Goal: Task Accomplishment & Management: Manage account settings

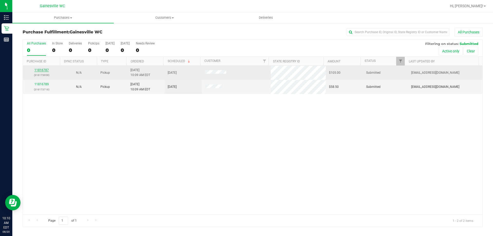
click at [47, 70] on link "11816787" at bounding box center [41, 70] width 14 height 4
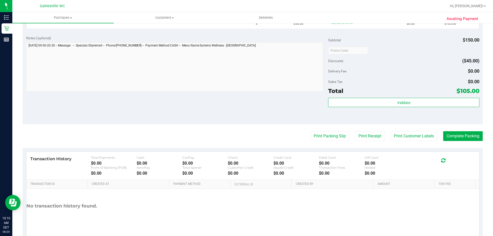
scroll to position [154, 0]
click at [336, 133] on button "Print Packing Slip" at bounding box center [329, 136] width 39 height 10
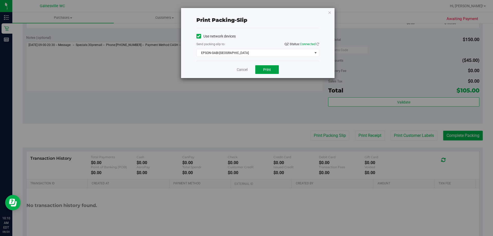
click at [266, 70] on span "Print" at bounding box center [267, 70] width 8 height 4
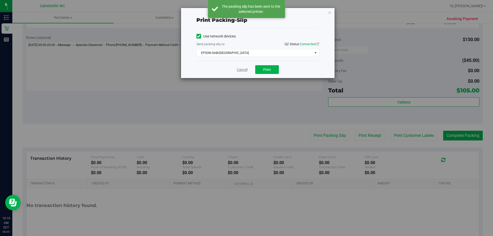
click at [240, 69] on link "Cancel" at bounding box center [242, 69] width 11 height 5
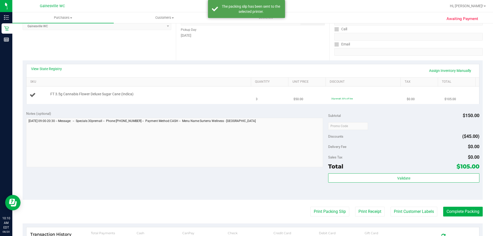
scroll to position [77, 0]
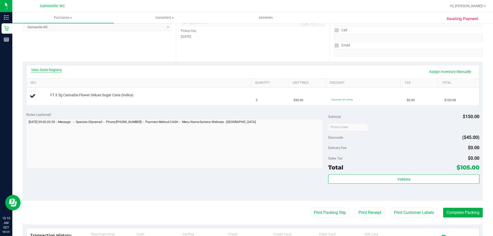
click at [47, 71] on link "View State Registry" at bounding box center [46, 69] width 31 height 5
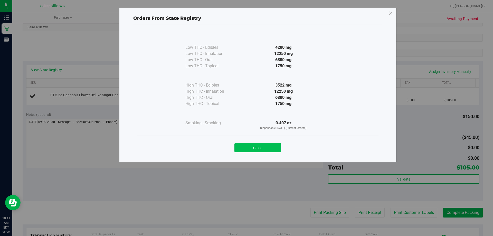
click at [275, 146] on button "Close" at bounding box center [257, 147] width 47 height 9
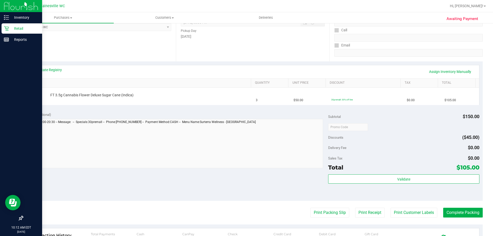
click at [19, 28] on p "Retail" at bounding box center [24, 28] width 31 height 6
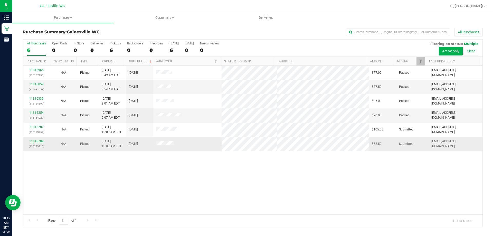
click at [38, 140] on link "11816789" at bounding box center [36, 141] width 14 height 4
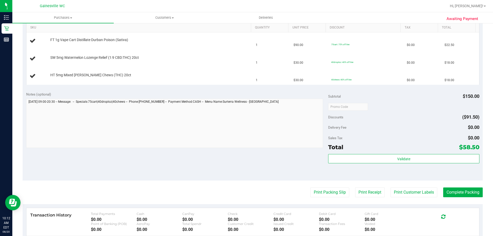
scroll to position [154, 0]
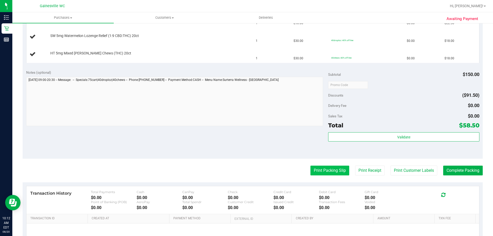
click at [312, 167] on button "Print Packing Slip" at bounding box center [329, 171] width 39 height 10
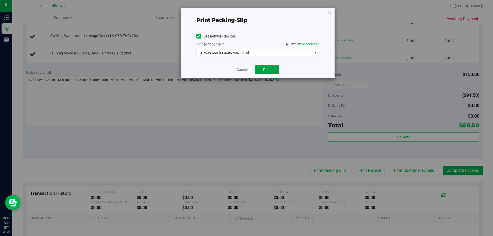
click at [263, 69] on button "Print" at bounding box center [267, 69] width 24 height 9
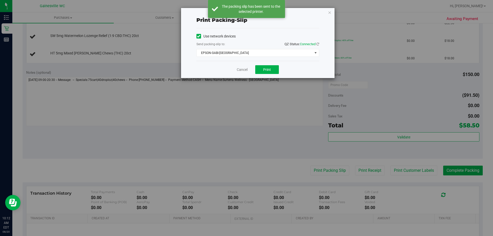
click at [236, 69] on div "Cancel Print" at bounding box center [257, 69] width 123 height 17
click at [245, 70] on link "Cancel" at bounding box center [242, 69] width 11 height 5
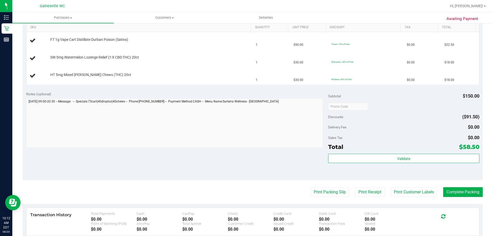
scroll to position [103, 0]
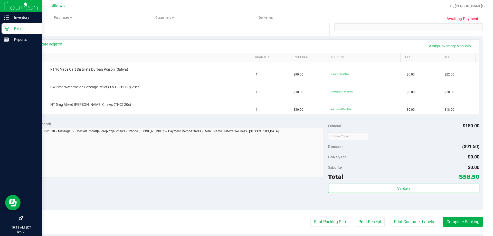
click at [16, 27] on p "Retail" at bounding box center [24, 28] width 31 height 6
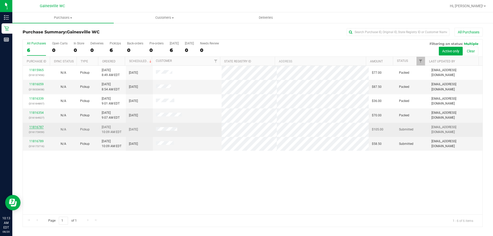
click at [38, 128] on link "11816787" at bounding box center [36, 127] width 14 height 4
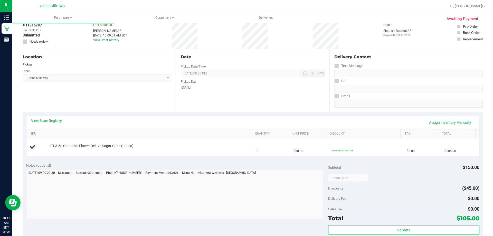
scroll to position [51, 0]
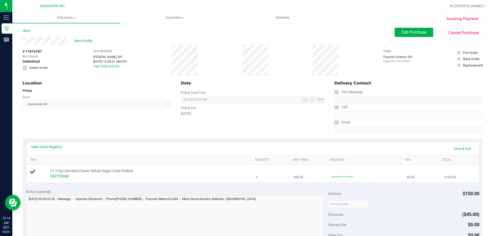
click at [59, 176] on link "Add Package" at bounding box center [59, 176] width 18 height 4
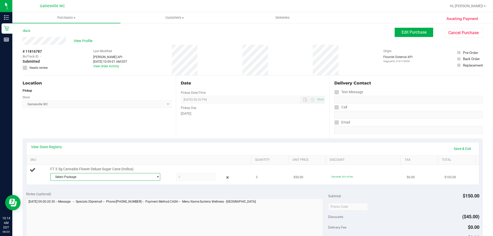
click at [155, 179] on span "select" at bounding box center [156, 176] width 6 height 7
click at [137, 198] on span "( W-MAY25DSC01-0522 | orig: FLSRWGM-20250529-1080 )" at bounding box center [123, 198] width 81 height 4
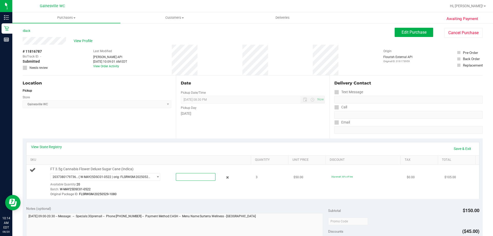
click at [187, 177] on span at bounding box center [196, 177] width 40 height 8
type input "3"
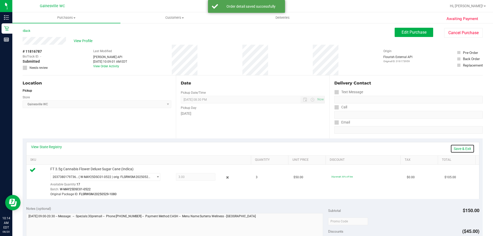
click at [453, 148] on link "Save & Exit" at bounding box center [462, 148] width 24 height 9
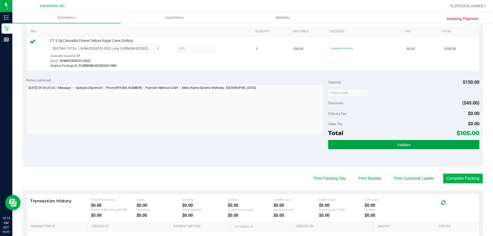
click at [345, 144] on button "Validate" at bounding box center [403, 144] width 151 height 9
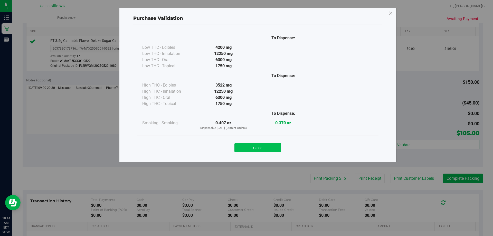
click at [268, 146] on button "Close" at bounding box center [257, 147] width 47 height 9
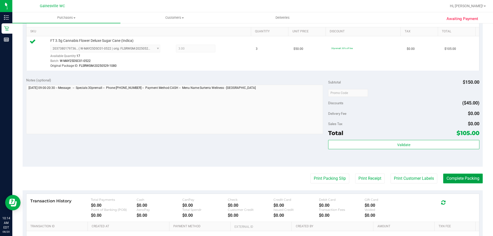
click at [455, 179] on button "Complete Packing" at bounding box center [463, 179] width 40 height 10
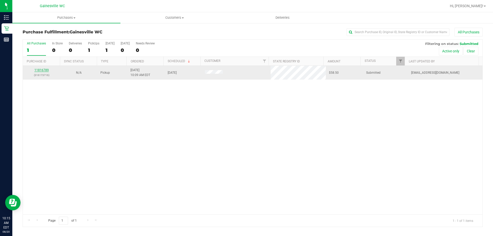
click at [42, 70] on link "11816789" at bounding box center [41, 70] width 14 height 4
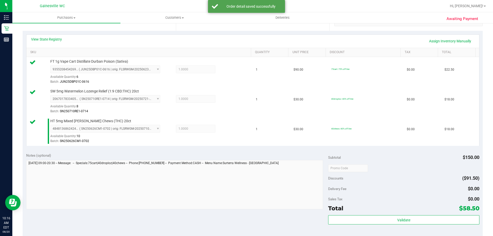
scroll to position [180, 0]
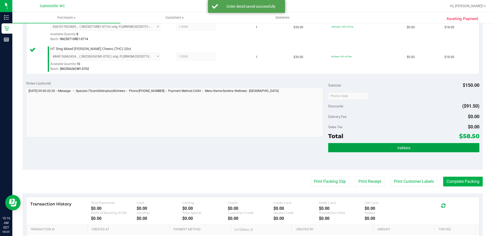
click at [341, 151] on button "Validate" at bounding box center [403, 147] width 151 height 9
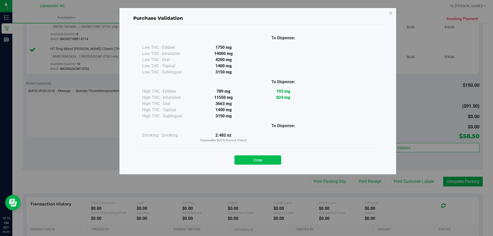
click at [258, 158] on button "Close" at bounding box center [257, 159] width 47 height 9
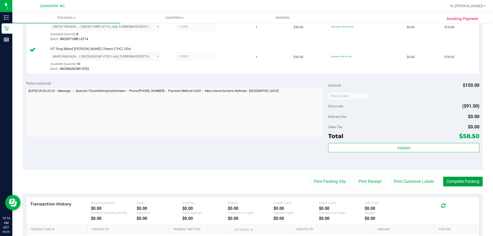
click at [447, 183] on button "Complete Packing" at bounding box center [463, 182] width 40 height 10
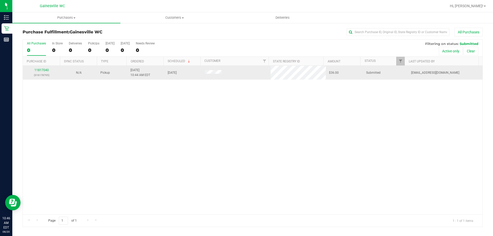
click at [43, 72] on div "11817040 (316178795)" at bounding box center [41, 73] width 31 height 10
click at [42, 72] on link "11817040" at bounding box center [41, 70] width 14 height 4
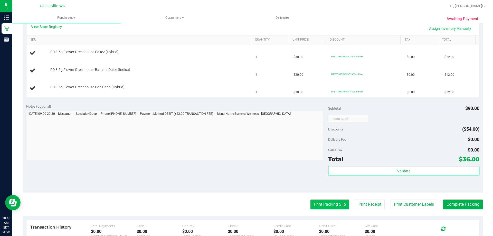
scroll to position [128, 0]
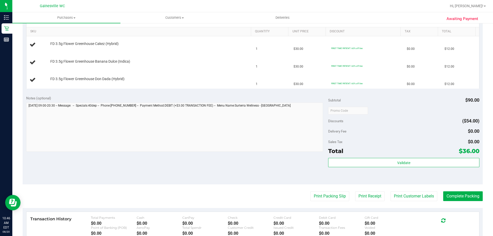
click at [315, 202] on purchase-details "Back Edit Purchase Cancel Purchase View Profile # 11817040 BioTrack ID: - Submi…" at bounding box center [253, 101] width 460 height 405
click at [317, 197] on button "Print Packing Slip" at bounding box center [329, 196] width 39 height 10
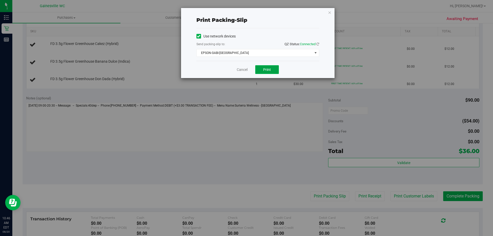
click at [272, 71] on button "Print" at bounding box center [267, 69] width 24 height 9
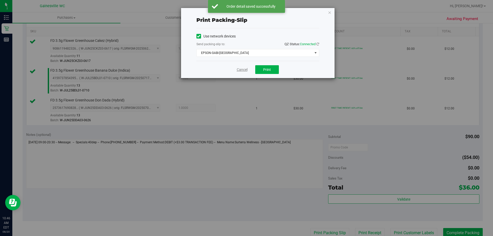
click at [238, 68] on link "Cancel" at bounding box center [242, 69] width 11 height 5
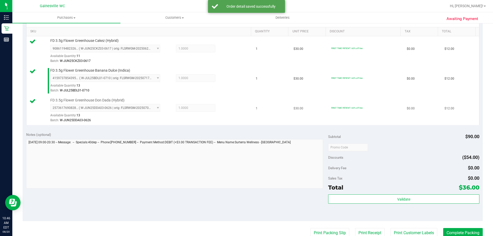
scroll to position [130, 0]
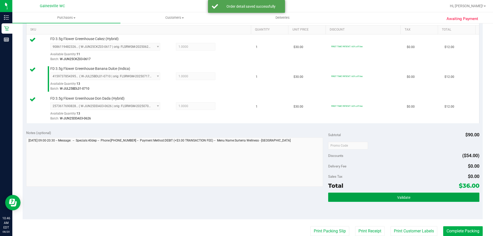
click at [399, 199] on span "Validate" at bounding box center [403, 197] width 13 height 4
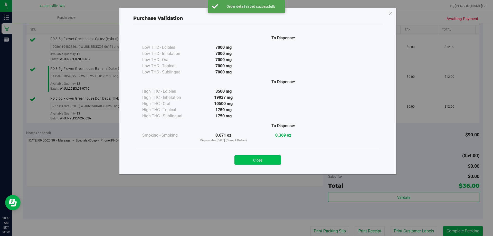
click at [272, 161] on button "Close" at bounding box center [257, 159] width 47 height 9
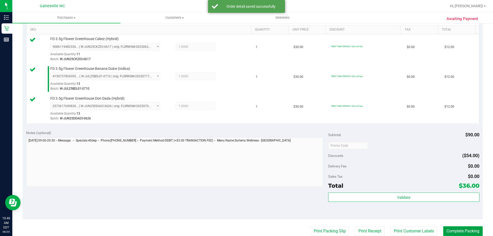
click at [476, 229] on button "Complete Packing" at bounding box center [463, 231] width 40 height 10
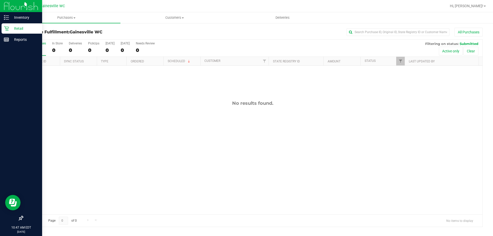
click at [8, 33] on div "Retail" at bounding box center [22, 28] width 41 height 10
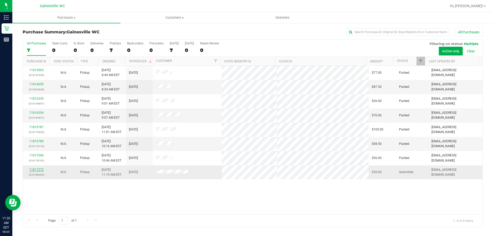
click at [37, 171] on link "11817272" at bounding box center [36, 170] width 14 height 4
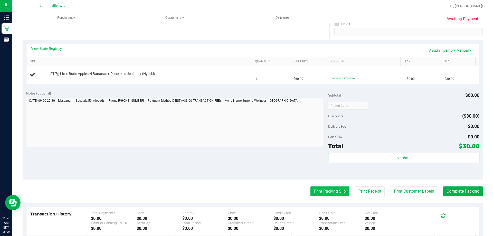
scroll to position [103, 0]
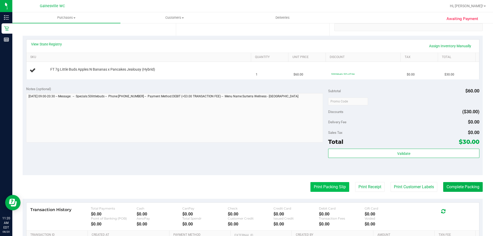
click at [313, 186] on button "Print Packing Slip" at bounding box center [329, 187] width 39 height 10
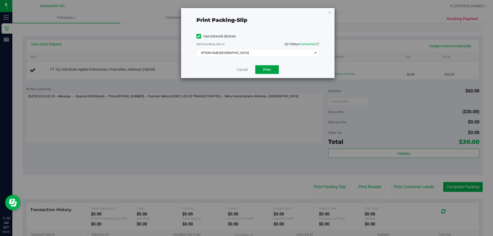
click at [274, 70] on button "Print" at bounding box center [267, 69] width 24 height 9
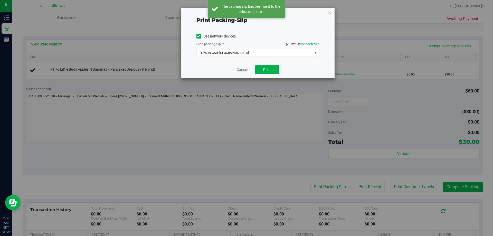
click at [246, 71] on link "Cancel" at bounding box center [242, 69] width 11 height 5
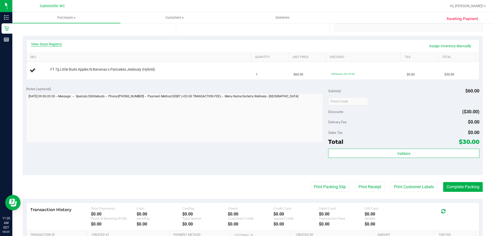
click at [51, 42] on link "View State Registry" at bounding box center [46, 44] width 31 height 5
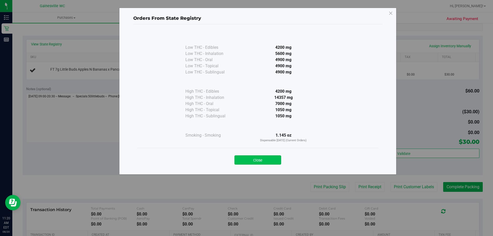
click at [245, 157] on button "Close" at bounding box center [257, 159] width 47 height 9
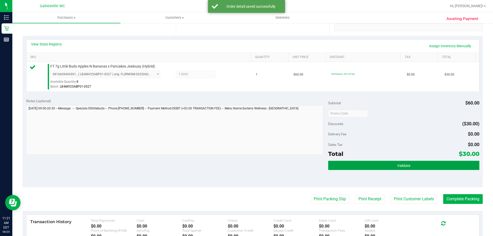
click at [340, 164] on button "Validate" at bounding box center [403, 165] width 151 height 9
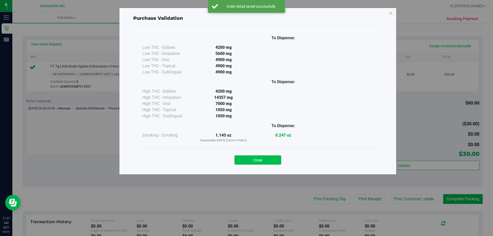
click at [271, 159] on button "Close" at bounding box center [257, 159] width 47 height 9
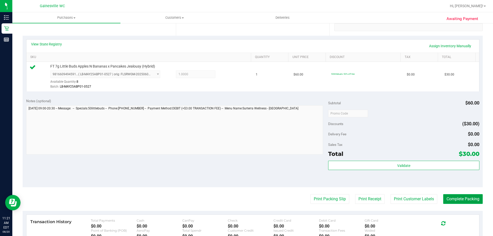
click at [444, 199] on button "Complete Packing" at bounding box center [463, 199] width 40 height 10
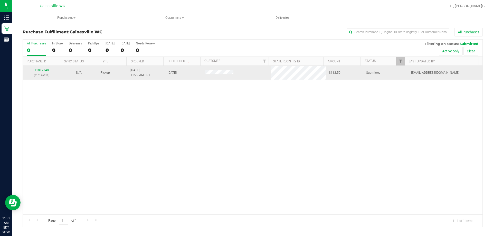
click at [43, 69] on link "11817348" at bounding box center [41, 70] width 14 height 4
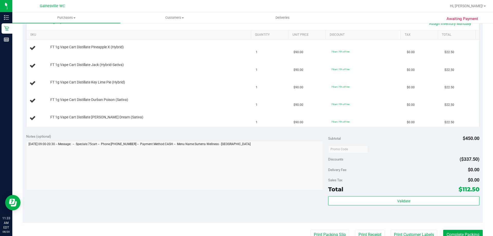
scroll to position [128, 0]
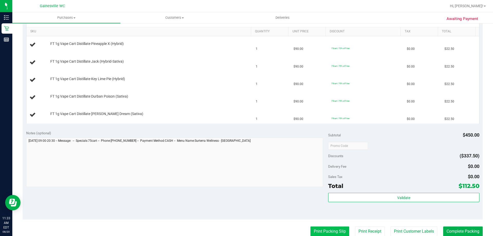
click at [329, 231] on button "Print Packing Slip" at bounding box center [329, 231] width 39 height 10
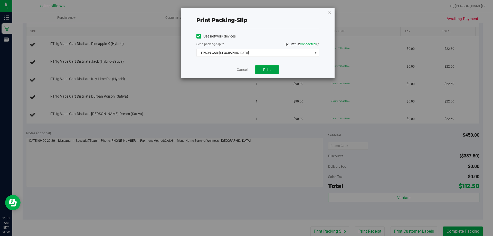
click at [268, 71] on span "Print" at bounding box center [267, 70] width 8 height 4
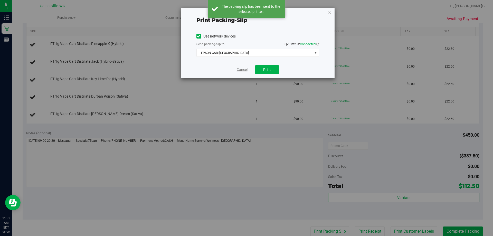
click at [240, 71] on link "Cancel" at bounding box center [242, 69] width 11 height 5
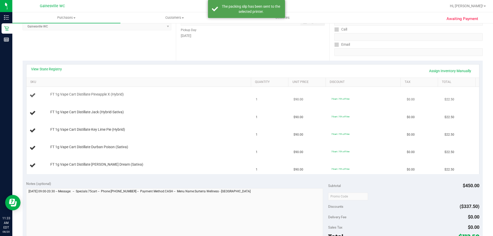
scroll to position [77, 0]
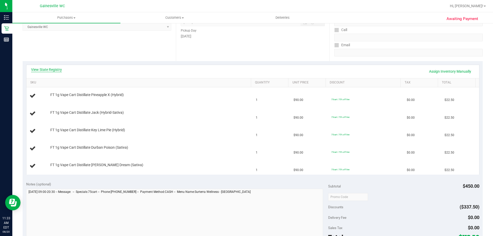
click at [59, 69] on link "View State Registry" at bounding box center [46, 69] width 31 height 5
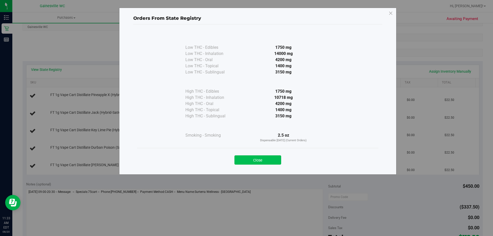
click at [262, 157] on button "Close" at bounding box center [257, 159] width 47 height 9
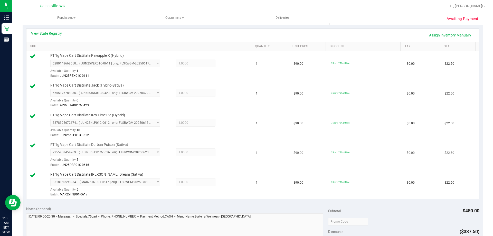
scroll to position [180, 0]
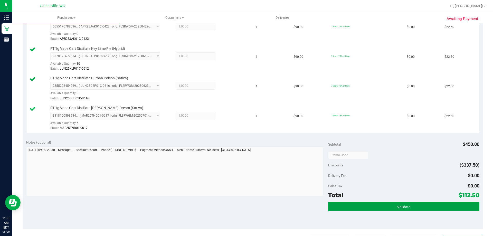
click at [358, 208] on button "Validate" at bounding box center [403, 206] width 151 height 9
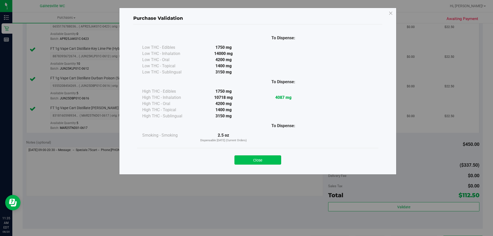
click at [272, 156] on button "Close" at bounding box center [257, 159] width 47 height 9
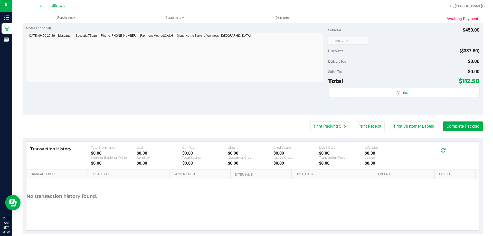
scroll to position [303, 0]
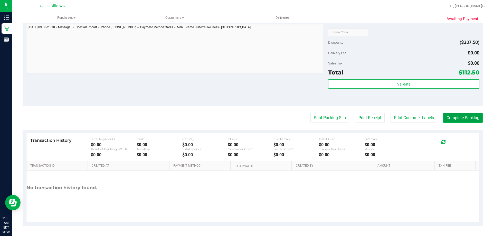
click at [445, 118] on button "Complete Packing" at bounding box center [463, 118] width 40 height 10
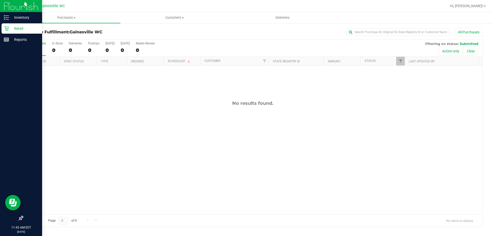
click at [4, 27] on icon at bounding box center [6, 28] width 5 height 5
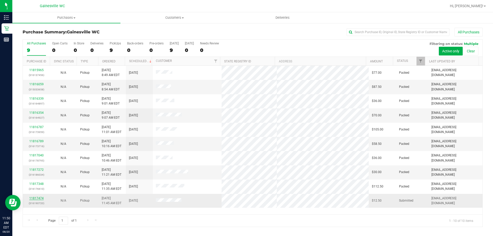
click at [40, 199] on link "11817474" at bounding box center [36, 198] width 14 height 4
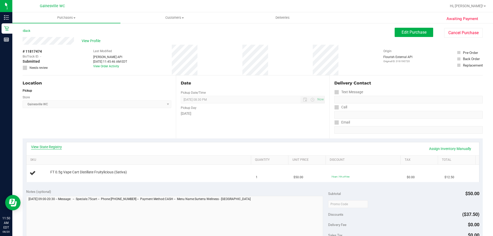
click at [51, 148] on link "View State Registry" at bounding box center [46, 146] width 31 height 5
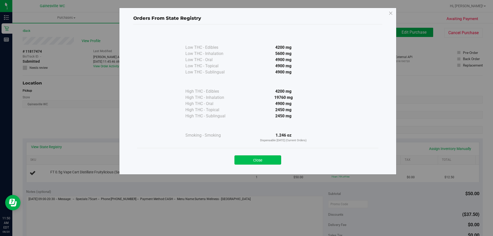
click at [252, 159] on button "Close" at bounding box center [257, 159] width 47 height 9
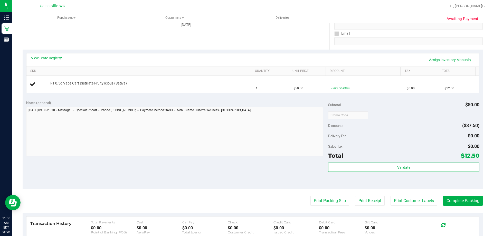
scroll to position [128, 0]
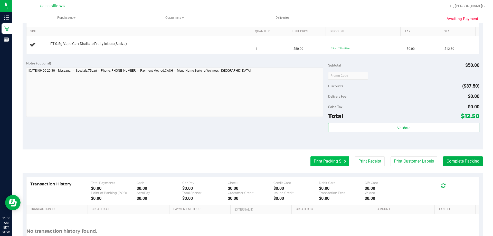
click at [337, 162] on button "Print Packing Slip" at bounding box center [329, 161] width 39 height 10
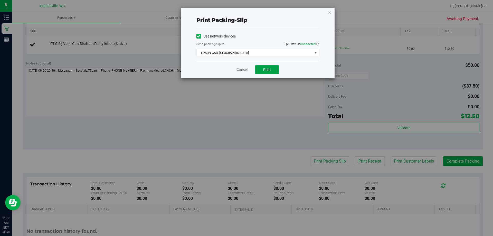
click at [267, 68] on span "Print" at bounding box center [267, 70] width 8 height 4
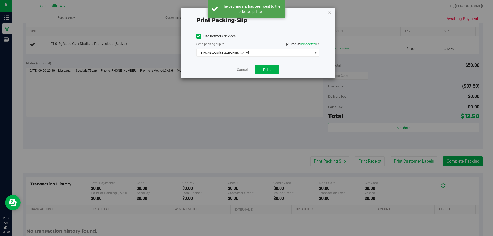
click at [243, 70] on link "Cancel" at bounding box center [242, 69] width 11 height 5
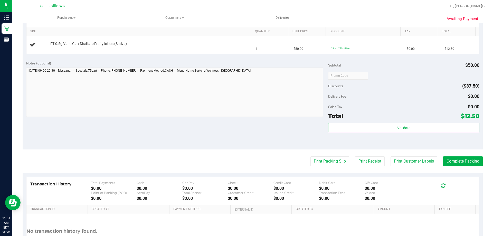
click at [310, 156] on button "Print Packing Slip" at bounding box center [329, 161] width 39 height 10
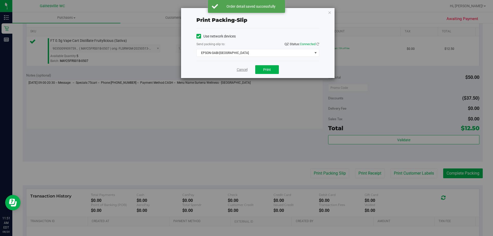
click at [244, 70] on link "Cancel" at bounding box center [242, 69] width 11 height 5
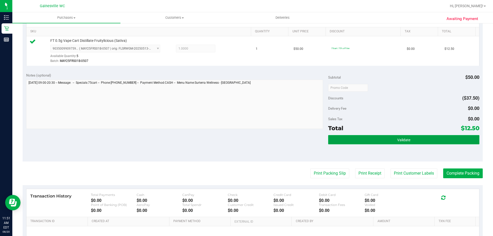
click at [342, 137] on button "Validate" at bounding box center [403, 139] width 151 height 9
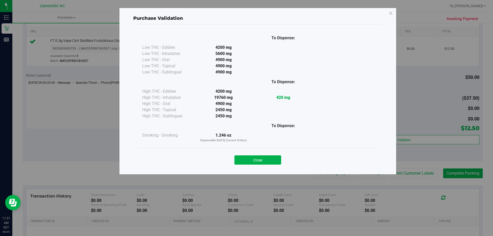
click at [265, 158] on button "Close" at bounding box center [257, 159] width 47 height 9
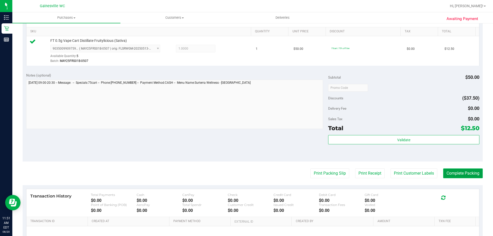
click at [462, 173] on button "Complete Packing" at bounding box center [463, 173] width 40 height 10
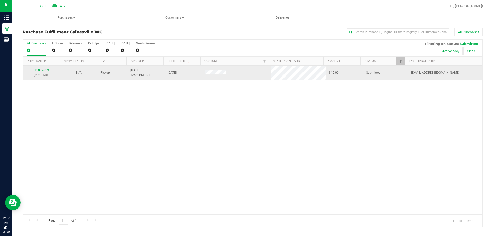
click at [38, 68] on div "11817619 (316194733)" at bounding box center [41, 73] width 31 height 10
click at [38, 71] on link "11817619" at bounding box center [41, 70] width 14 height 4
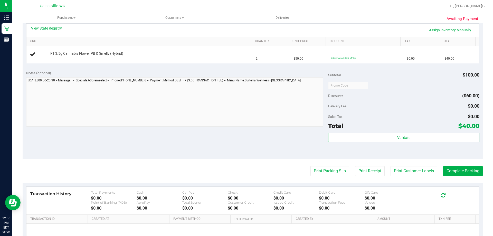
scroll to position [154, 0]
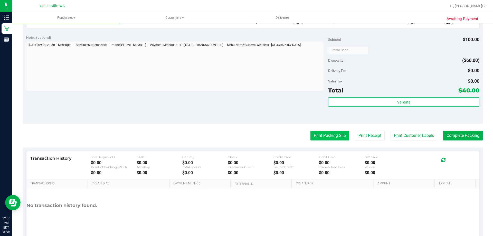
click at [322, 138] on button "Print Packing Slip" at bounding box center [329, 136] width 39 height 10
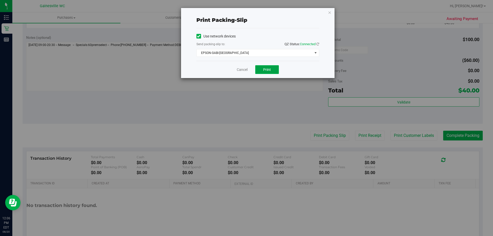
click at [272, 68] on button "Print" at bounding box center [267, 69] width 24 height 9
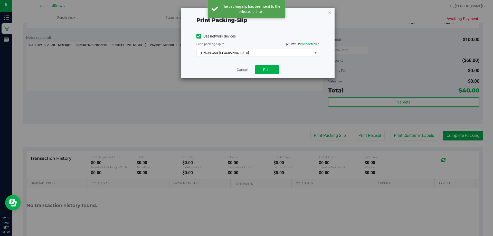
click at [240, 69] on link "Cancel" at bounding box center [242, 69] width 11 height 5
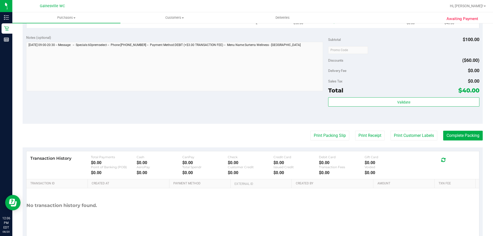
click at [310, 131] on button "Print Packing Slip" at bounding box center [329, 136] width 39 height 10
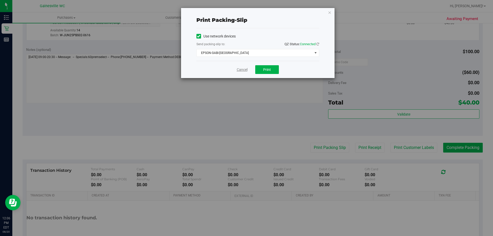
click at [240, 68] on link "Cancel" at bounding box center [242, 69] width 11 height 5
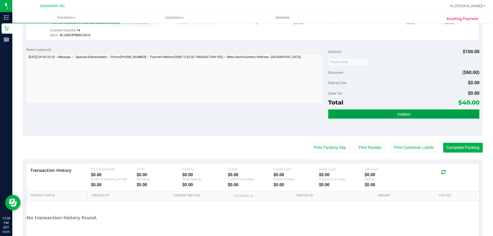
click at [336, 112] on button "Validate" at bounding box center [403, 113] width 151 height 9
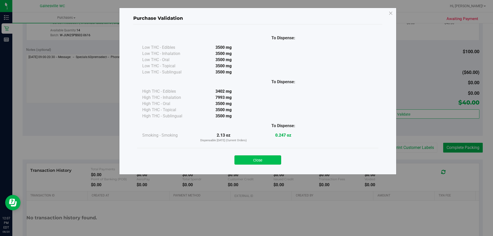
click at [265, 160] on button "Close" at bounding box center [257, 159] width 47 height 9
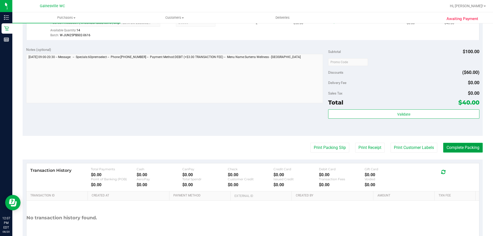
click at [450, 145] on button "Complete Packing" at bounding box center [463, 148] width 40 height 10
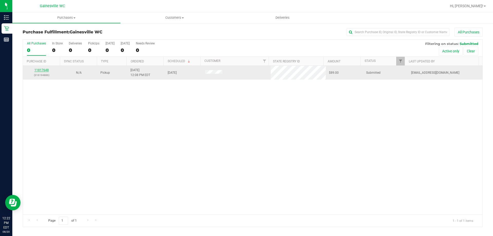
click at [46, 71] on link "11817648" at bounding box center [41, 70] width 14 height 4
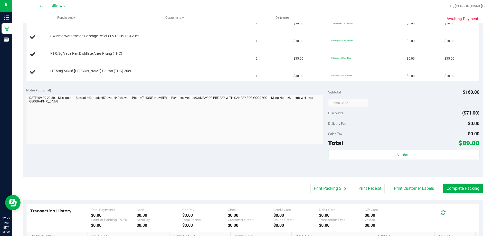
scroll to position [154, 0]
click at [321, 189] on button "Print Packing Slip" at bounding box center [329, 188] width 39 height 10
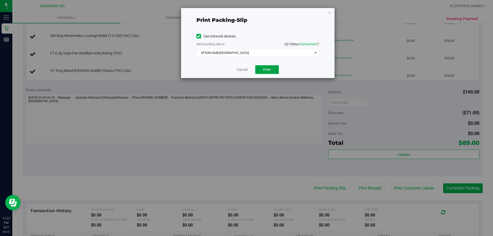
click at [265, 69] on span "Print" at bounding box center [267, 70] width 8 height 4
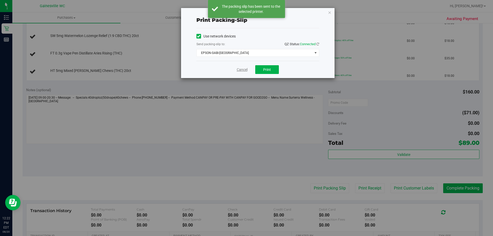
click at [241, 68] on link "Cancel" at bounding box center [242, 69] width 11 height 5
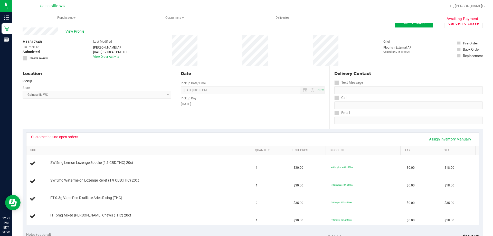
scroll to position [0, 0]
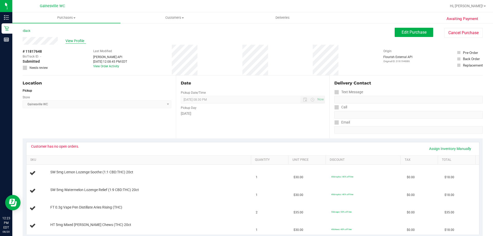
drag, startPoint x: 65, startPoint y: 40, endPoint x: 84, endPoint y: 41, distance: 19.0
click at [84, 41] on span "View Profile" at bounding box center [75, 40] width 21 height 5
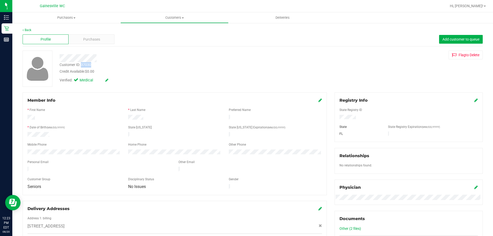
drag, startPoint x: 81, startPoint y: 62, endPoint x: 92, endPoint y: 65, distance: 10.9
click at [92, 65] on div "Customer ID: 37030 Credit Available: $0.00" at bounding box center [173, 68] width 234 height 12
copy div "37030"
click at [113, 71] on div "Credit Available: $0.00" at bounding box center [173, 71] width 226 height 5
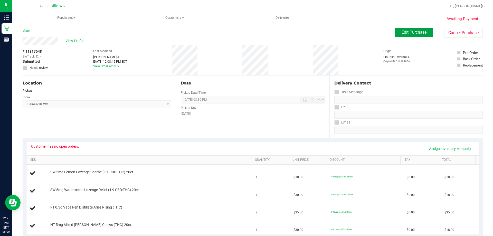
click at [414, 31] on span "Edit Purchase" at bounding box center [414, 32] width 25 height 5
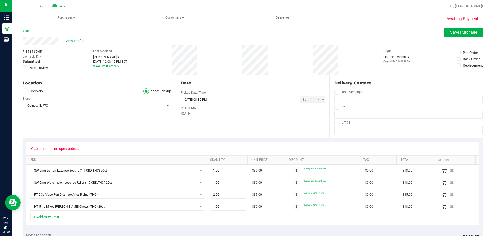
click at [24, 68] on icon at bounding box center [24, 68] width 3 height 0
click at [0, 0] on input "Needs review" at bounding box center [0, 0] width 0 height 0
click at [456, 32] on span "Save Purchase" at bounding box center [463, 32] width 27 height 5
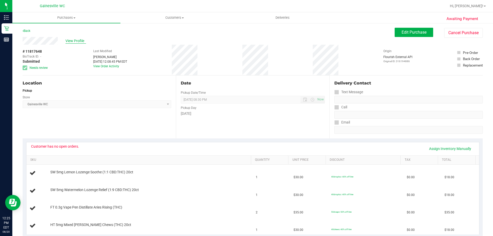
click at [71, 41] on span "View Profile" at bounding box center [75, 40] width 21 height 5
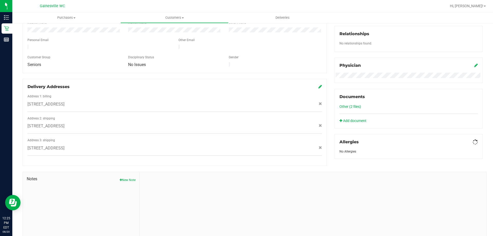
scroll to position [139, 0]
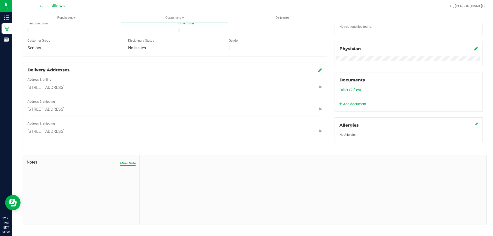
click at [124, 161] on button "New Note" at bounding box center [128, 163] width 16 height 5
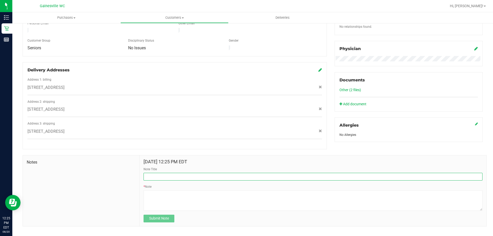
click at [149, 173] on input "Note Title" at bounding box center [313, 177] width 339 height 8
type input "No Recs"
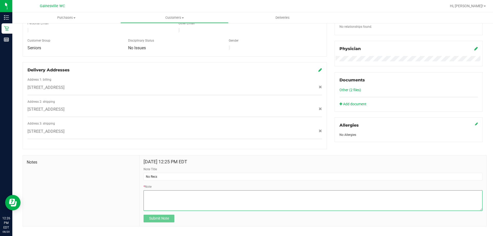
click at [144, 190] on textarea "* Note" at bounding box center [313, 200] width 339 height 21
paste textarea "Patiient doesn't have any open routes to get product toda"
click at [152, 190] on textarea "* Note" at bounding box center [313, 200] width 339 height 21
type textarea "Patient doesn't have any open routes to get product today"
click at [165, 216] on span "Submit Note" at bounding box center [159, 218] width 20 height 4
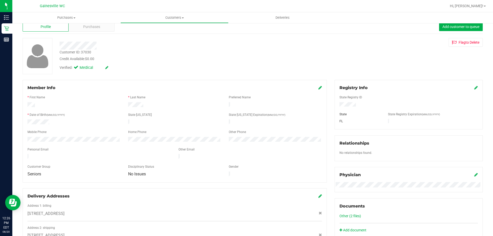
scroll to position [10, 0]
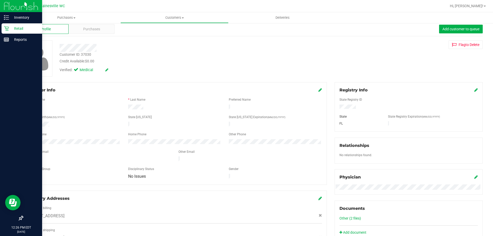
click at [23, 27] on p "Retail" at bounding box center [24, 28] width 31 height 6
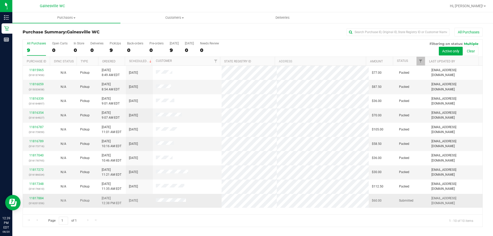
click at [40, 200] on div "11817884 (316201356)" at bounding box center [36, 201] width 21 height 10
click at [39, 198] on link "11817884" at bounding box center [36, 198] width 14 height 4
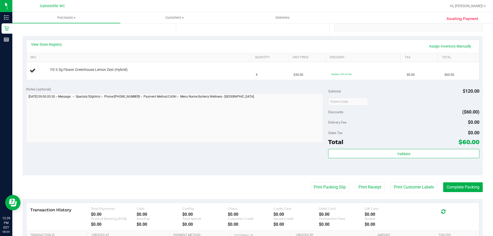
scroll to position [103, 0]
click at [56, 46] on link "View State Registry" at bounding box center [46, 44] width 31 height 5
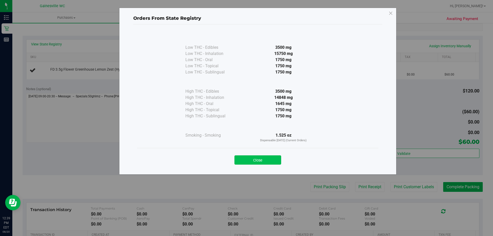
click at [257, 157] on button "Close" at bounding box center [257, 159] width 47 height 9
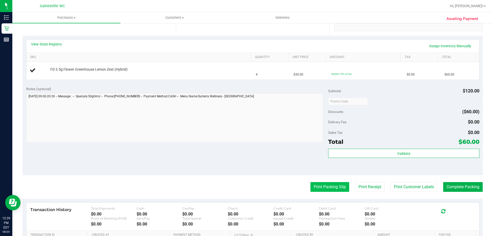
click at [326, 189] on button "Print Packing Slip" at bounding box center [329, 187] width 39 height 10
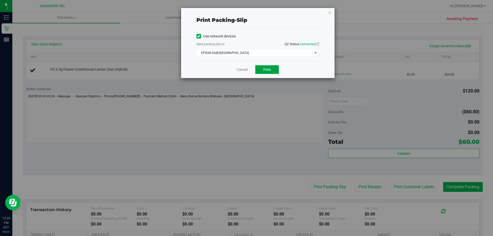
click at [272, 66] on button "Print" at bounding box center [267, 69] width 24 height 9
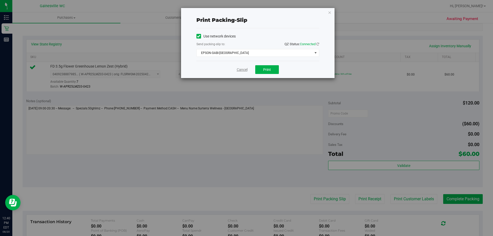
click at [238, 72] on link "Cancel" at bounding box center [242, 69] width 11 height 5
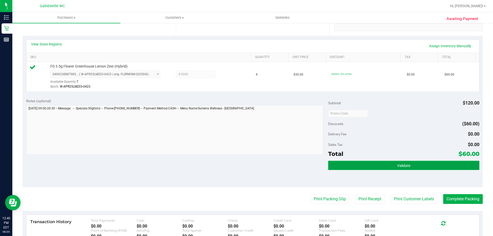
click at [389, 166] on button "Validate" at bounding box center [403, 165] width 151 height 9
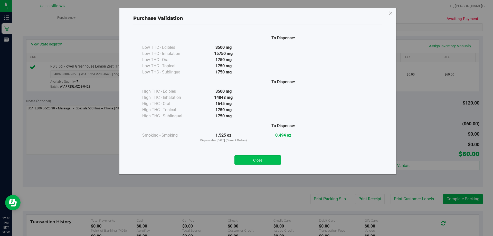
click at [275, 159] on button "Close" at bounding box center [257, 159] width 47 height 9
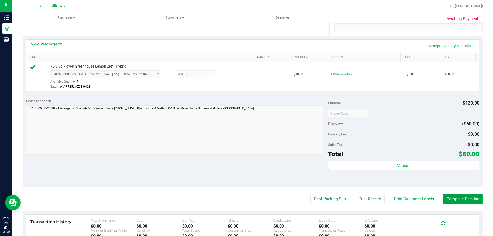
click at [443, 199] on button "Complete Packing" at bounding box center [463, 199] width 40 height 10
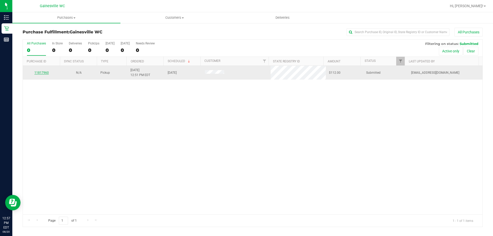
click at [47, 73] on link "11817960" at bounding box center [41, 73] width 14 height 4
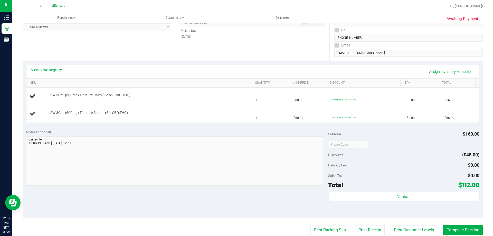
scroll to position [103, 0]
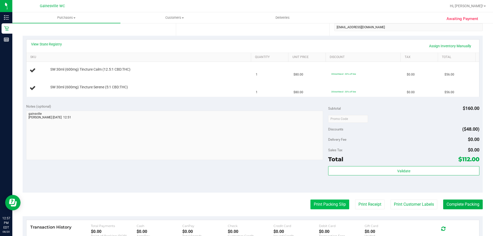
click at [325, 203] on button "Print Packing Slip" at bounding box center [329, 204] width 39 height 10
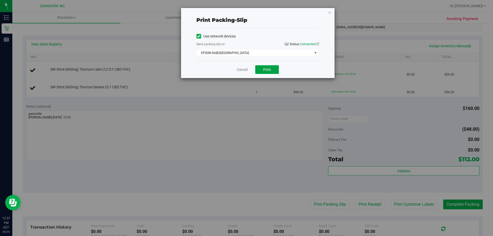
click at [266, 70] on span "Print" at bounding box center [267, 70] width 8 height 4
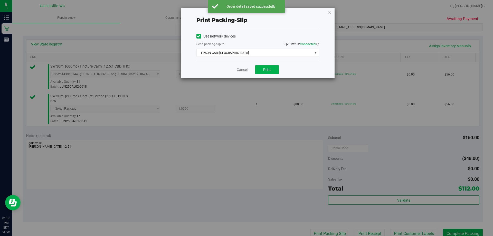
click at [245, 68] on link "Cancel" at bounding box center [242, 69] width 11 height 5
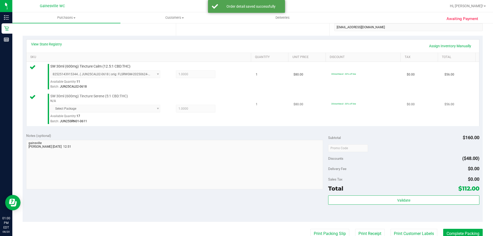
scroll to position [105, 0]
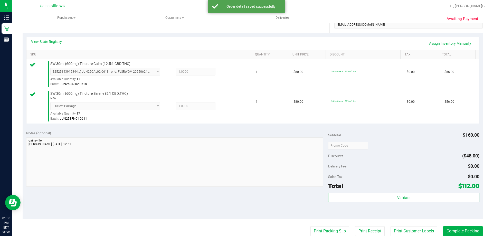
click at [390, 190] on div "Total $112.00" at bounding box center [403, 185] width 151 height 9
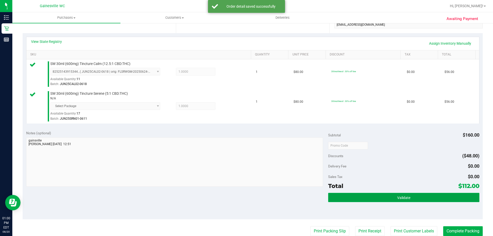
click at [390, 193] on button "Validate" at bounding box center [403, 197] width 151 height 9
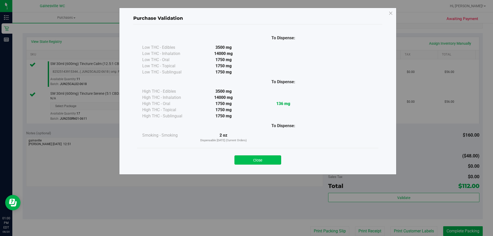
click at [266, 156] on button "Close" at bounding box center [257, 159] width 47 height 9
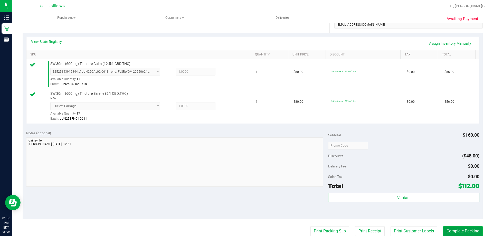
click at [471, 231] on button "Complete Packing" at bounding box center [463, 231] width 40 height 10
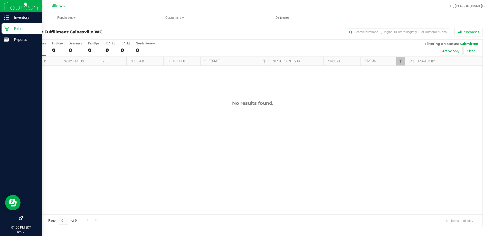
click at [6, 27] on icon at bounding box center [6, 28] width 5 height 5
